Goal: Information Seeking & Learning: Learn about a topic

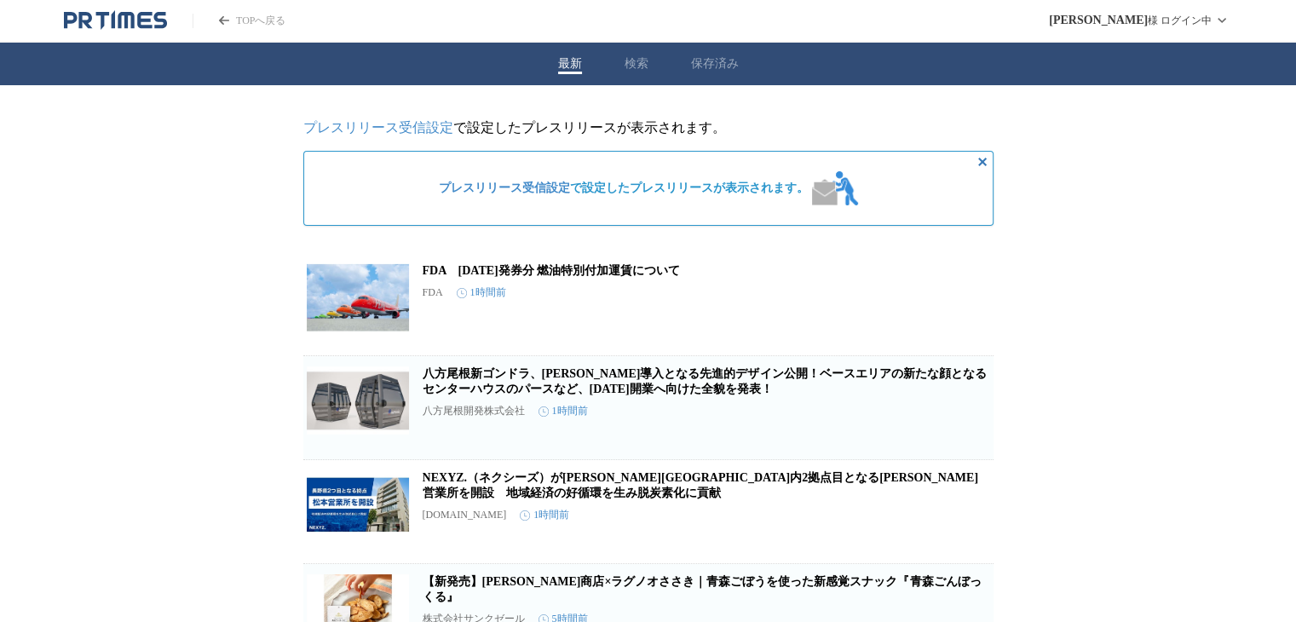
click at [289, 18] on header "TOPへ戻る [PERSON_NAME] ログイン中" at bounding box center [648, 21] width 1296 height 43
click at [256, 18] on link "TOPへ戻る" at bounding box center [239, 21] width 93 height 14
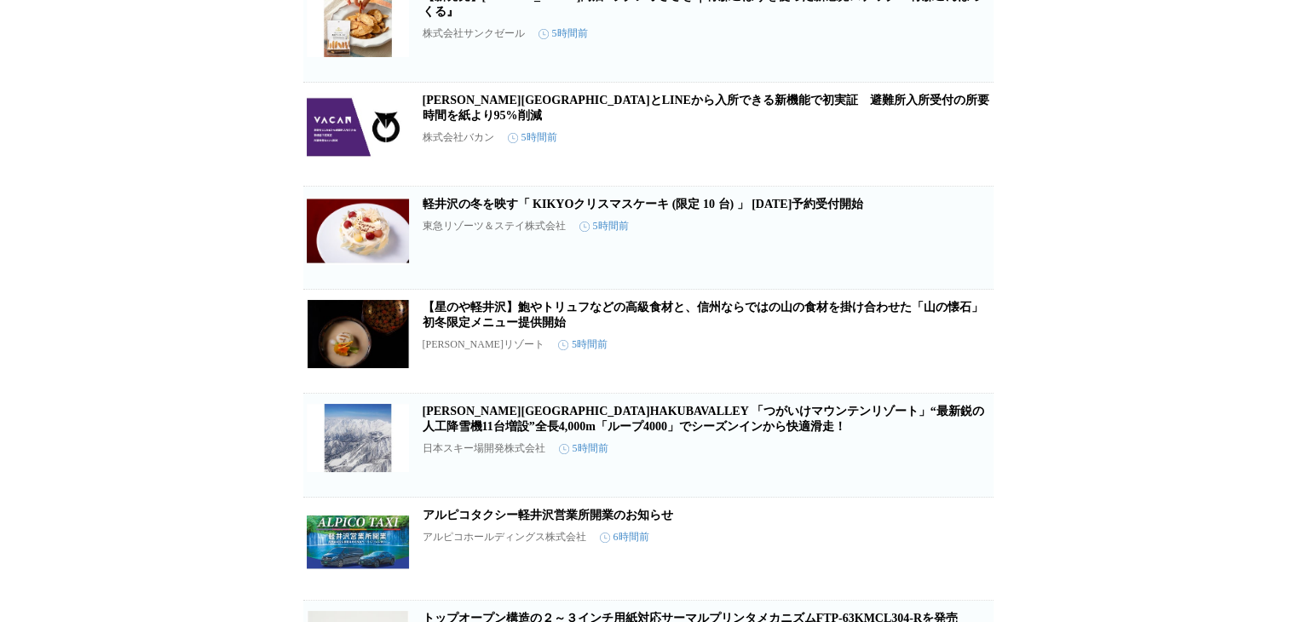
scroll to position [588, 0]
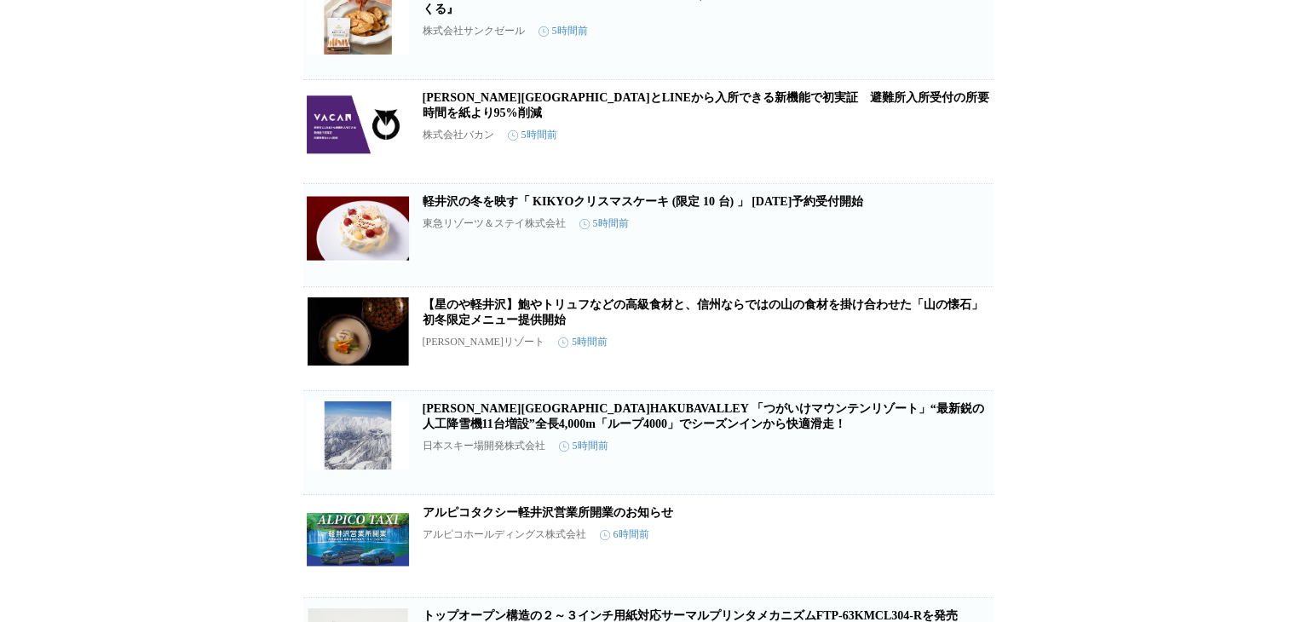
click at [633, 208] on link "軽井沢の冬を映す「 KIKYOクリスマスケーキ (限定 10 台) 」 [DATE]予約受付開始" at bounding box center [643, 201] width 441 height 13
